Goal: Information Seeking & Learning: Understand process/instructions

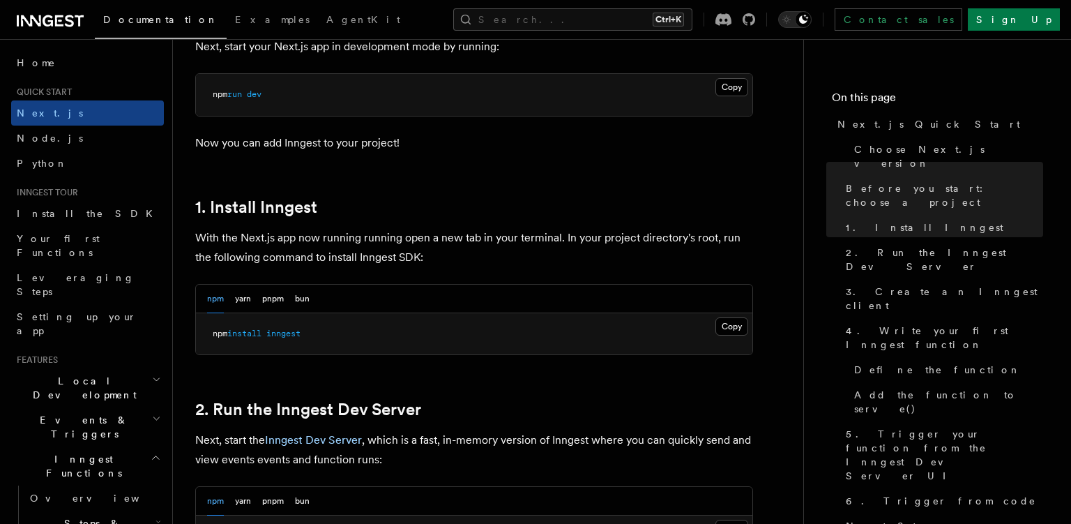
scroll to position [637, 0]
click at [740, 326] on button "Copy Copied" at bounding box center [732, 325] width 33 height 18
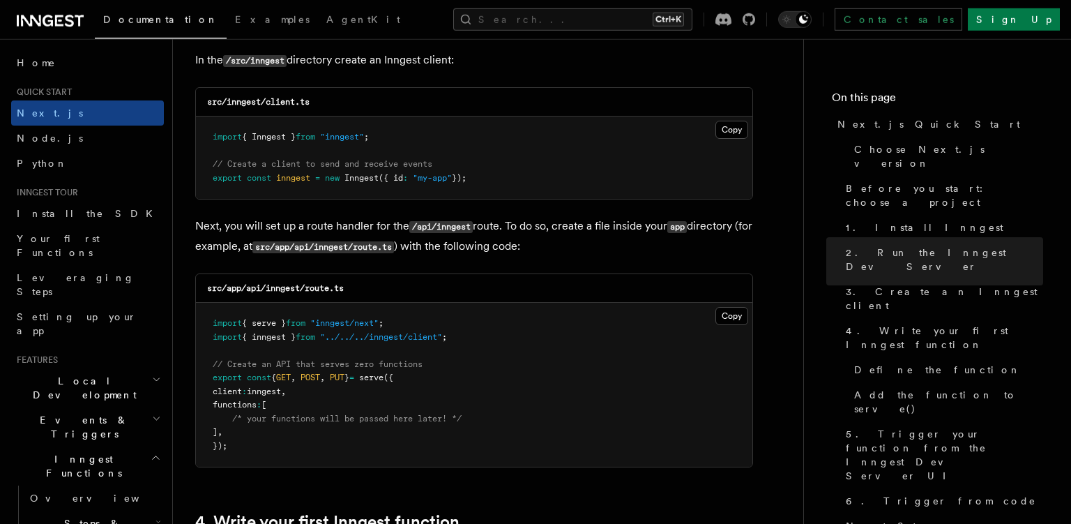
scroll to position [1802, 0]
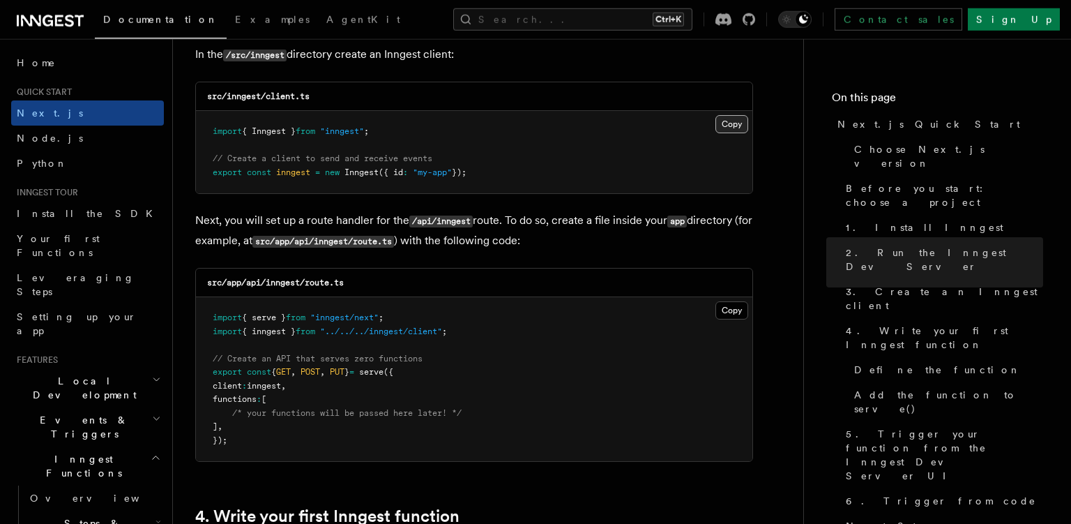
click at [727, 123] on button "Copy Copied" at bounding box center [732, 124] width 33 height 18
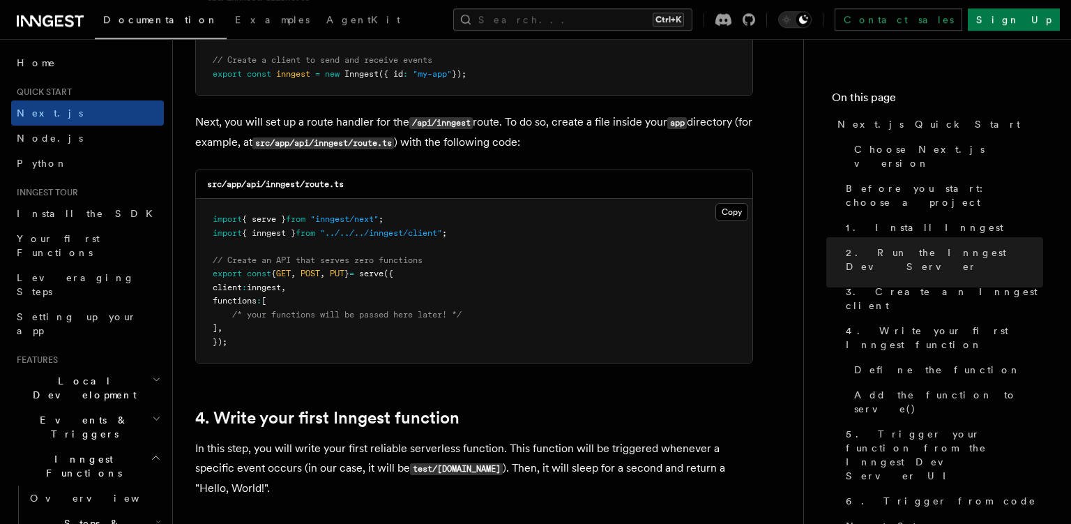
scroll to position [1901, 0]
click at [727, 213] on button "Copy Copied" at bounding box center [732, 211] width 33 height 18
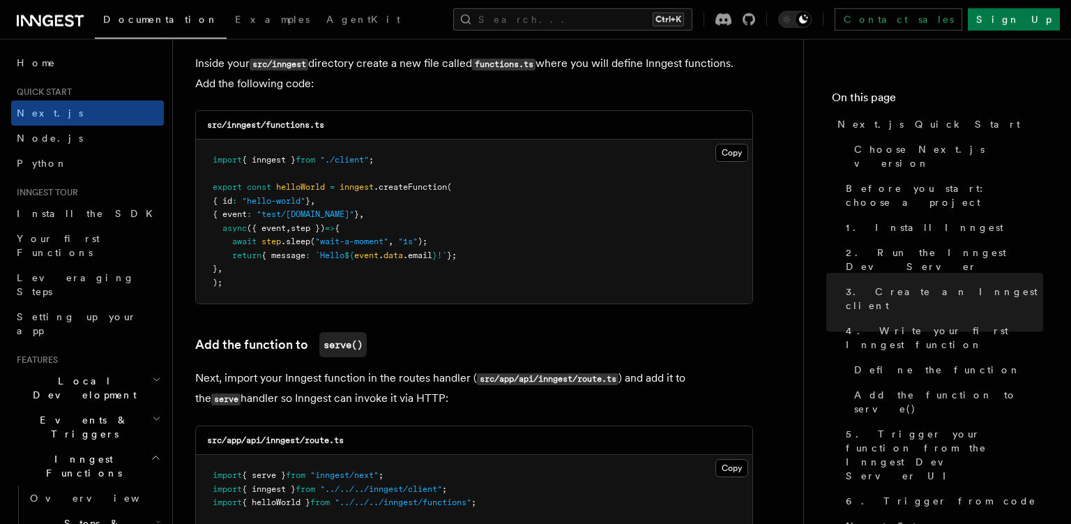
scroll to position [2491, 0]
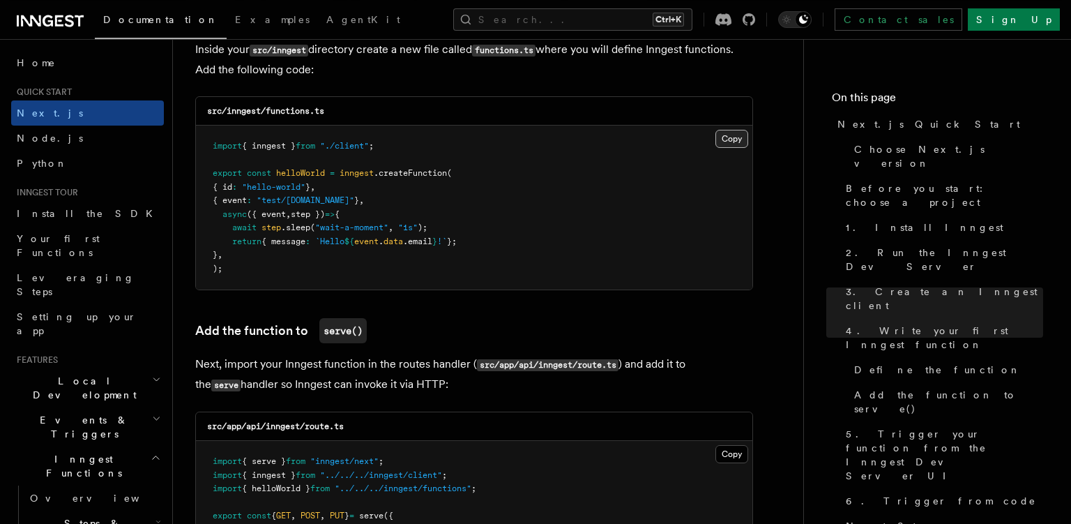
click at [726, 147] on button "Copy Copied" at bounding box center [732, 139] width 33 height 18
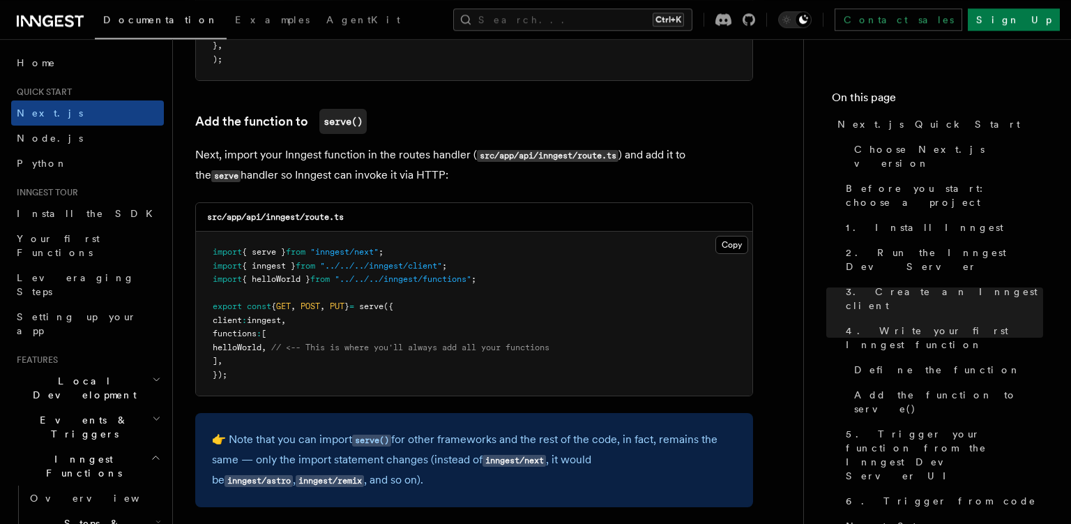
scroll to position [2700, 0]
drag, startPoint x: 329, startPoint y: 154, endPoint x: 393, endPoint y: 167, distance: 65.5
click at [393, 167] on p "Next, import your Inngest function in the routes handler ( src/app/api/inngest/…" at bounding box center [474, 165] width 558 height 40
drag, startPoint x: 287, startPoint y: 352, endPoint x: 199, endPoint y: 349, distance: 87.9
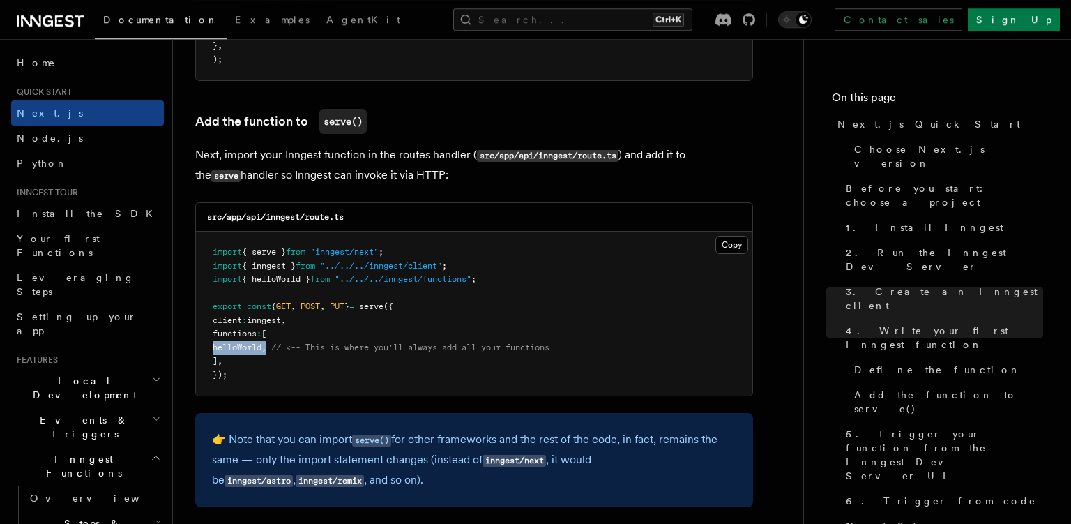
click at [199, 349] on pre "import { serve } from "inngest/next" ; import { inngest } from "../../../innges…" at bounding box center [474, 314] width 557 height 164
copy span "helloWorld ,"
